Goal: Check status: Check status

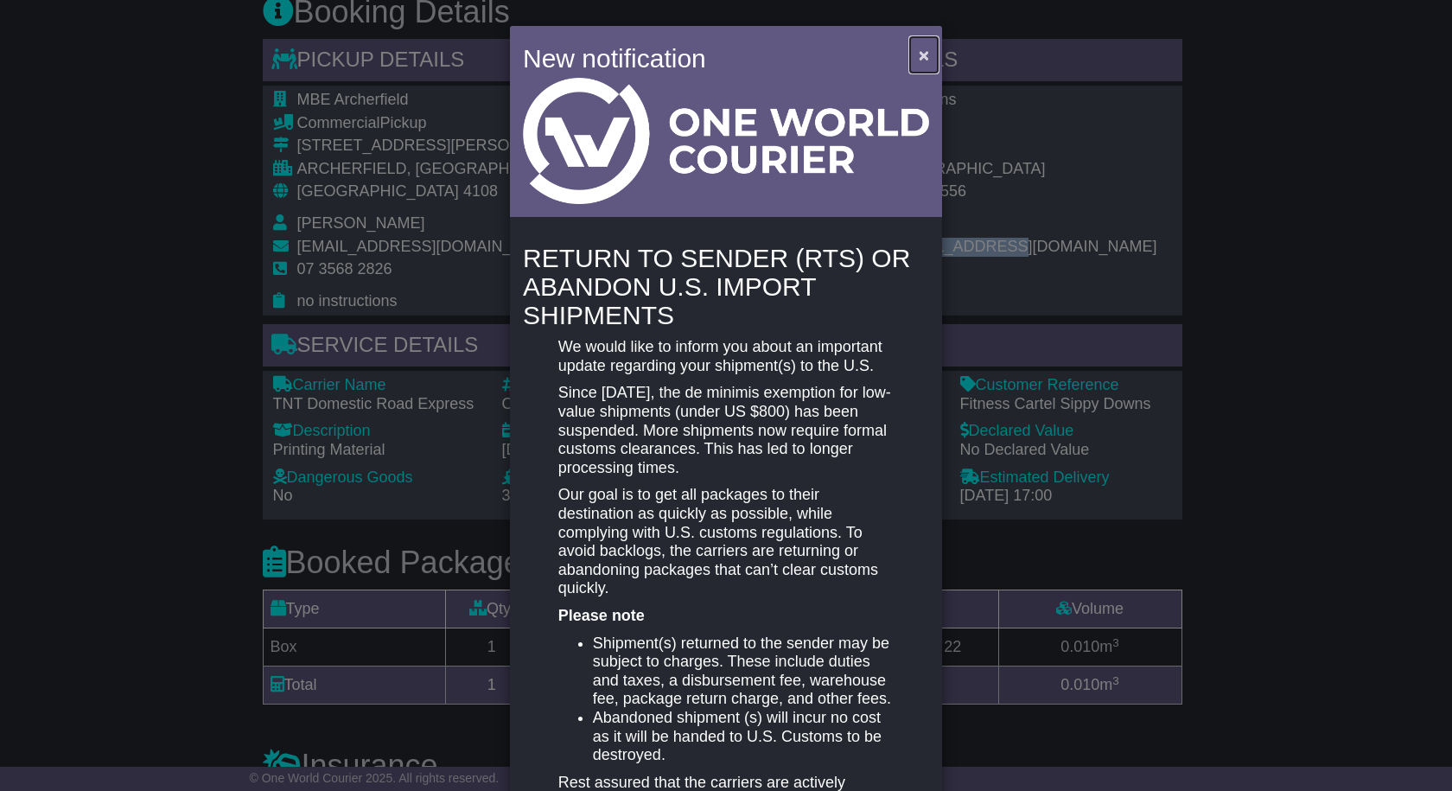
click at [919, 46] on span "×" at bounding box center [924, 55] width 10 height 20
click at [921, 57] on span "×" at bounding box center [924, 55] width 10 height 20
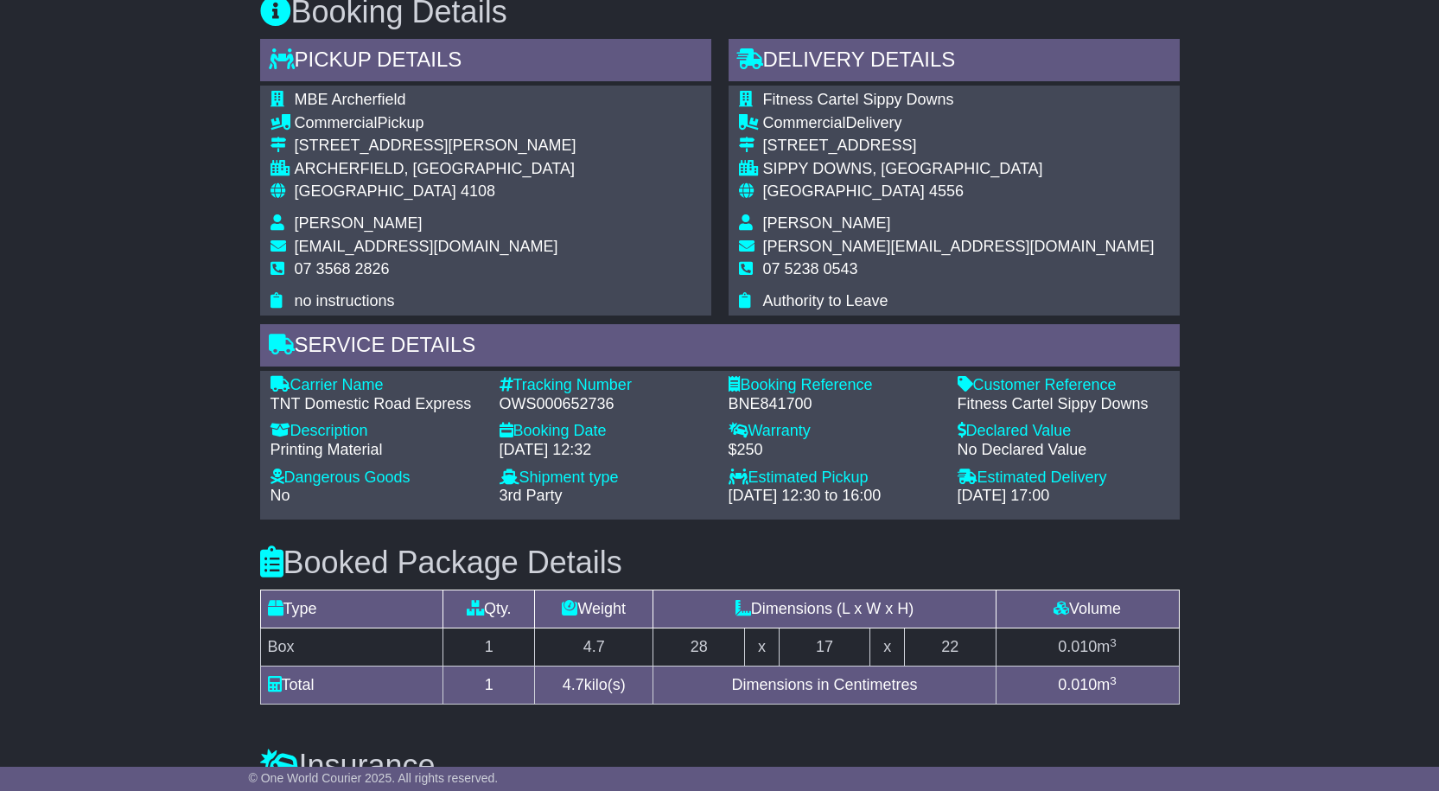
click at [957, 208] on td "Australia 4556" at bounding box center [959, 198] width 392 height 32
drag, startPoint x: 884, startPoint y: 223, endPoint x: 761, endPoint y: 228, distance: 123.7
click at [761, 228] on tr "Sharon Perryman" at bounding box center [947, 225] width 416 height 23
copy tr "Sharon Perryman"
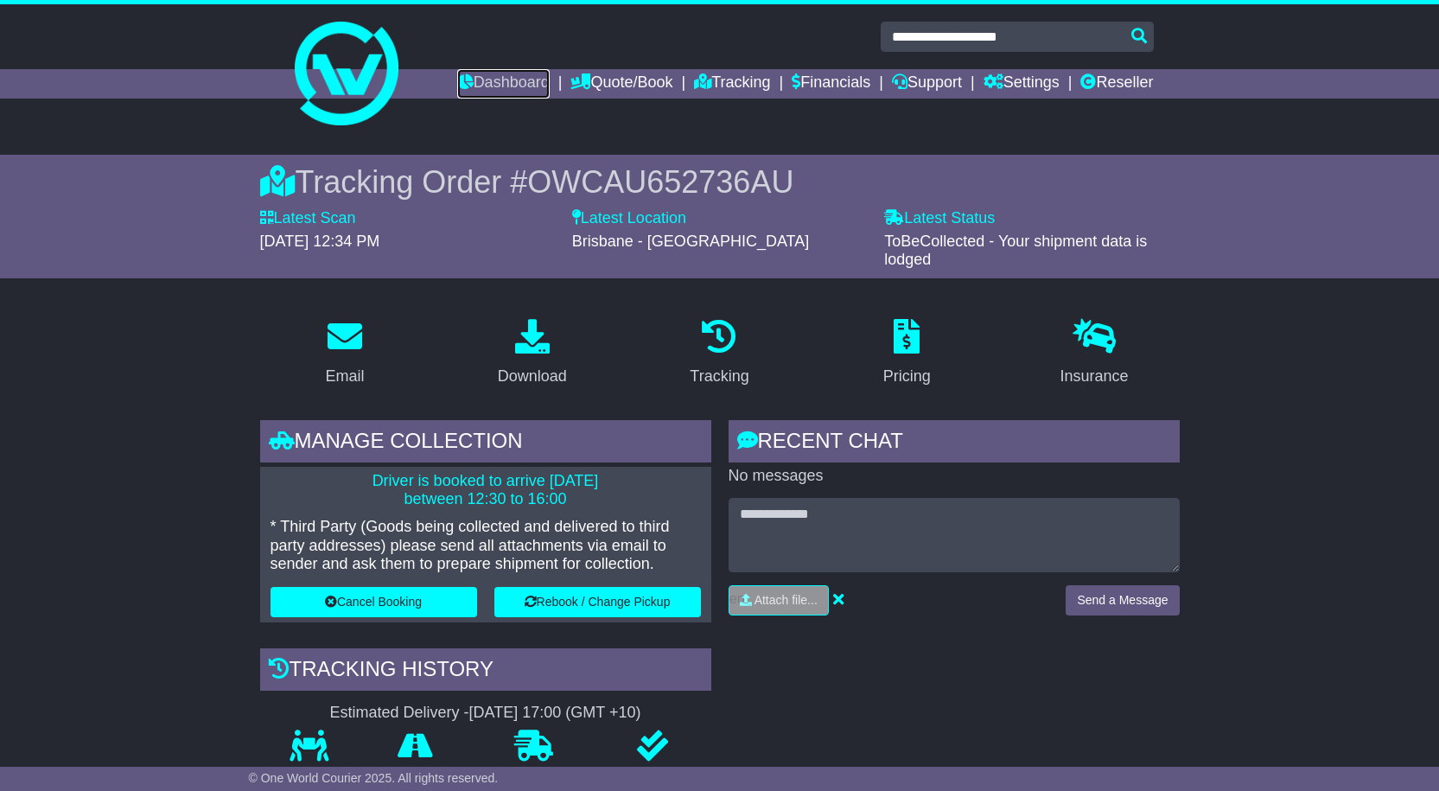
drag, startPoint x: 487, startPoint y: 76, endPoint x: 536, endPoint y: 110, distance: 59.7
click at [487, 76] on link "Dashboard" at bounding box center [503, 83] width 92 height 29
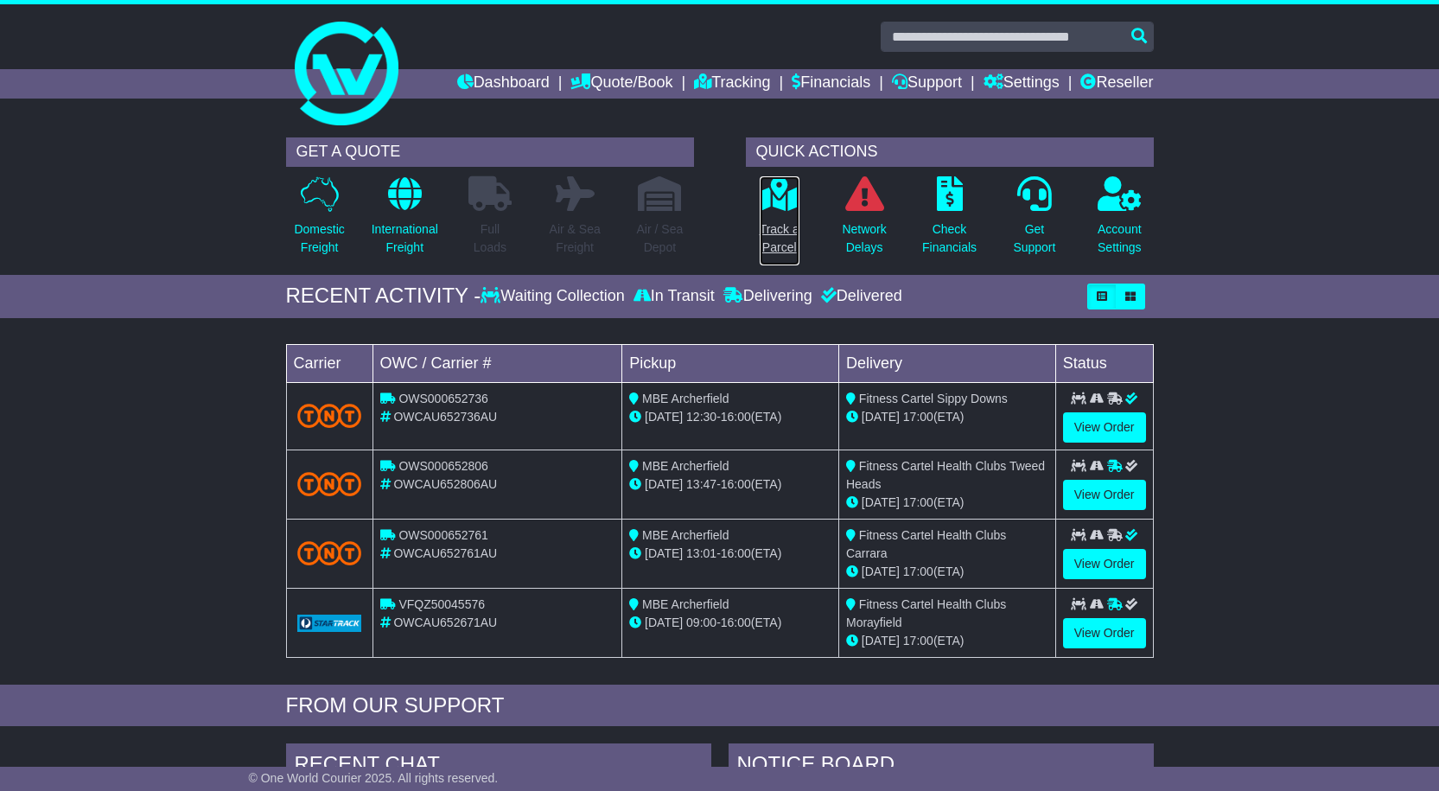
click at [797, 234] on p "Track a Parcel" at bounding box center [780, 238] width 40 height 36
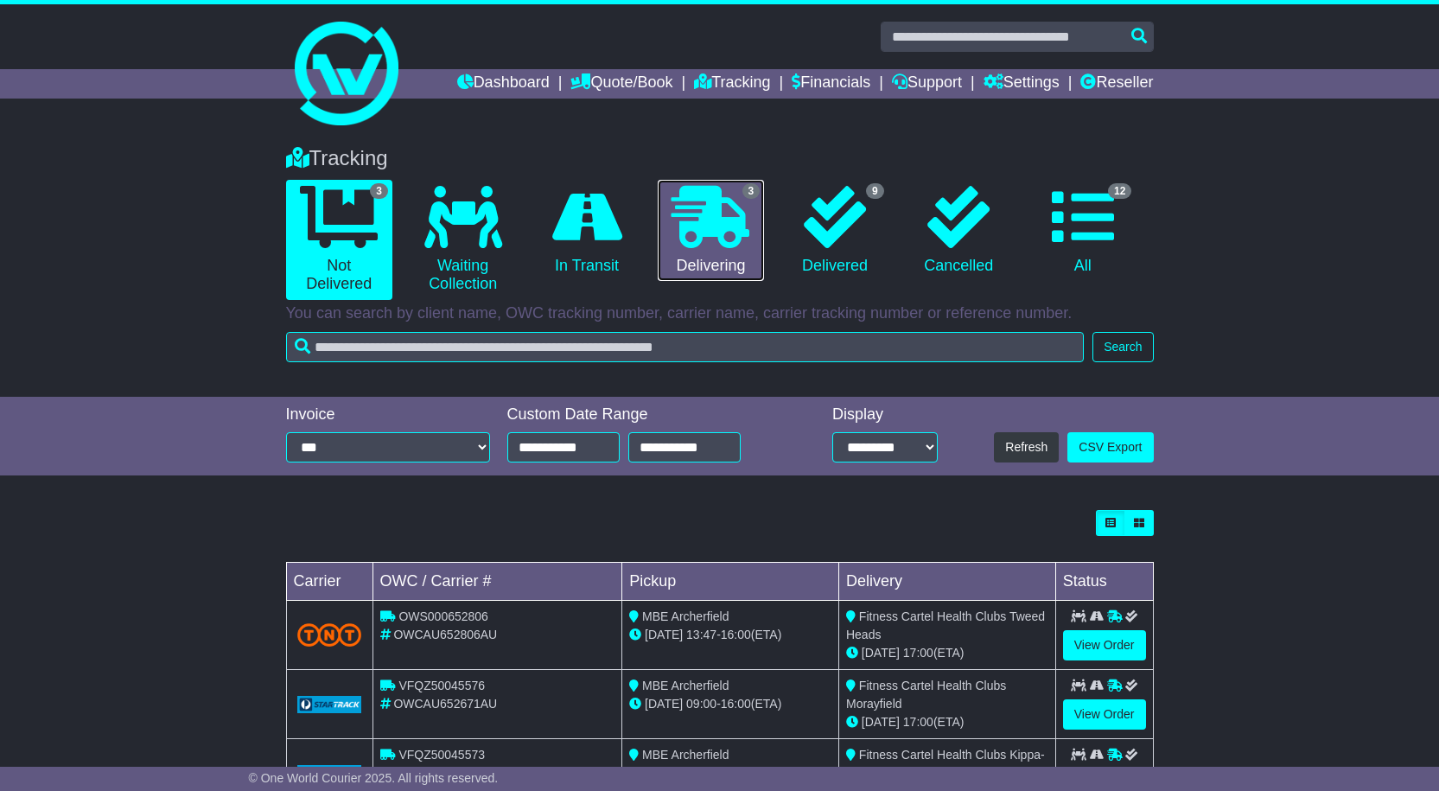
drag, startPoint x: 700, startPoint y: 213, endPoint x: 775, endPoint y: 281, distance: 100.9
click at [700, 212] on icon at bounding box center [711, 217] width 78 height 62
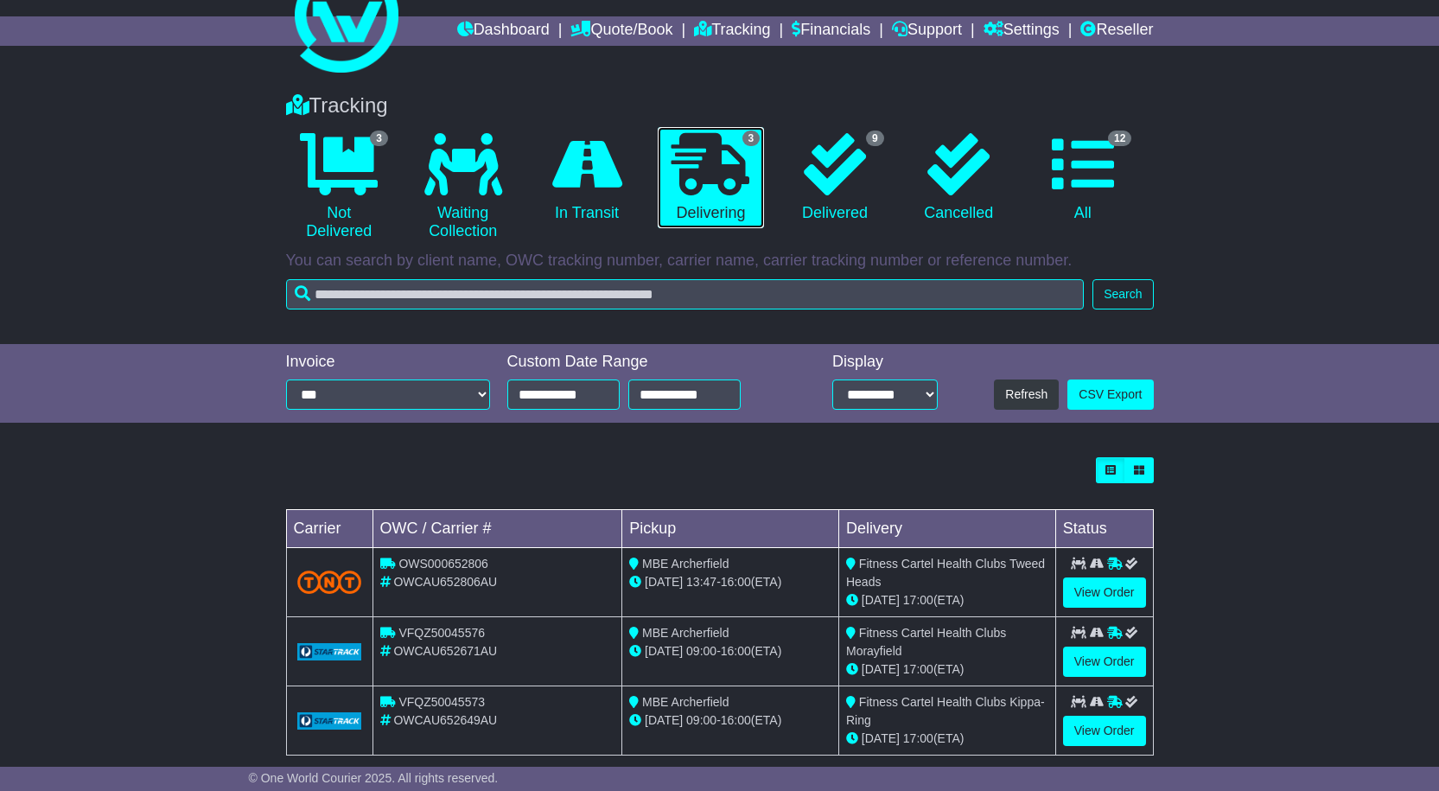
scroll to position [79, 0]
